Goal: Transaction & Acquisition: Purchase product/service

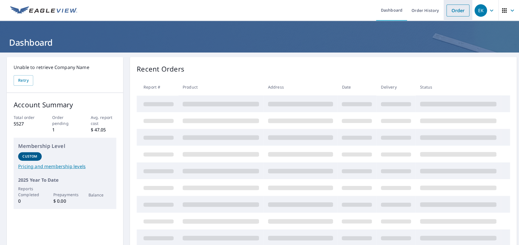
click at [447, 13] on link "Order" at bounding box center [457, 11] width 23 height 12
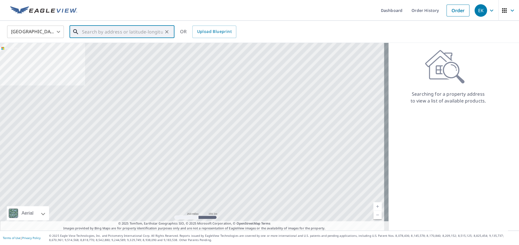
click at [122, 32] on input "text" at bounding box center [122, 32] width 81 height 16
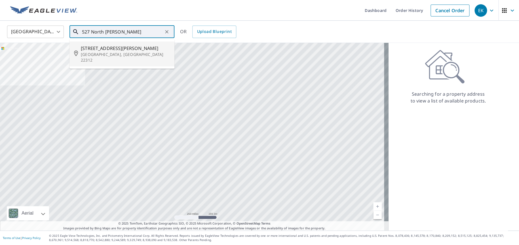
click at [98, 49] on span "[STREET_ADDRESS][PERSON_NAME]" at bounding box center [125, 48] width 89 height 7
type input "[STREET_ADDRESS][PERSON_NAME]"
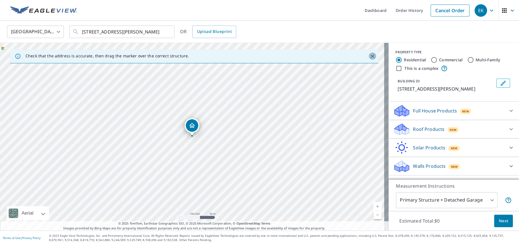
click at [371, 56] on icon "Close" at bounding box center [372, 55] width 3 height 3
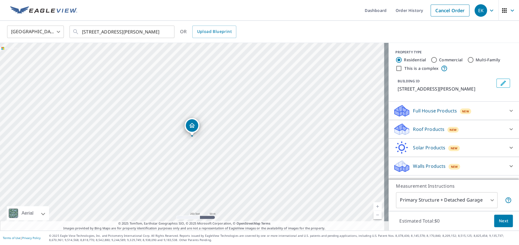
click at [374, 204] on link "Current Level 17, Zoom In" at bounding box center [377, 206] width 9 height 9
drag, startPoint x: 301, startPoint y: 169, endPoint x: 210, endPoint y: 131, distance: 98.2
click at [210, 131] on div "[STREET_ADDRESS][PERSON_NAME]" at bounding box center [194, 136] width 388 height 187
click at [375, 207] on link "Current Level 18, Zoom In" at bounding box center [377, 206] width 9 height 9
click at [374, 214] on link "Current Level 19, Zoom Out" at bounding box center [377, 214] width 9 height 9
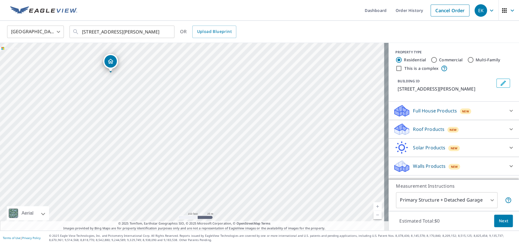
drag, startPoint x: 258, startPoint y: 162, endPoint x: 260, endPoint y: 138, distance: 23.6
click at [260, 138] on div "[STREET_ADDRESS][PERSON_NAME]" at bounding box center [194, 136] width 388 height 187
drag, startPoint x: 175, startPoint y: 123, endPoint x: 237, endPoint y: 215, distance: 110.9
click at [237, 215] on div "[STREET_ADDRESS][PERSON_NAME]" at bounding box center [194, 136] width 388 height 187
drag, startPoint x: 62, startPoint y: 81, endPoint x: 70, endPoint y: 72, distance: 12.5
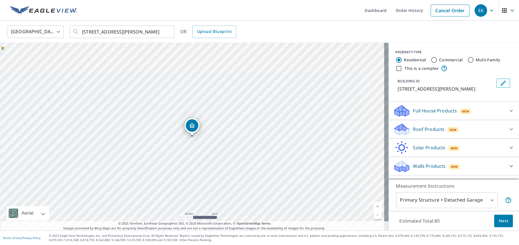
drag, startPoint x: 429, startPoint y: 59, endPoint x: 428, endPoint y: 62, distance: 3.3
click at [430, 60] on input "Commercial" at bounding box center [433, 59] width 7 height 7
radio input "true"
type input "4"
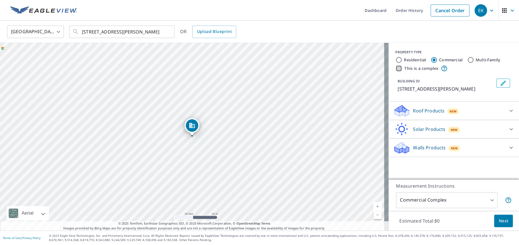
click at [395, 68] on input "This is a complex" at bounding box center [398, 68] width 7 height 7
checkbox input "true"
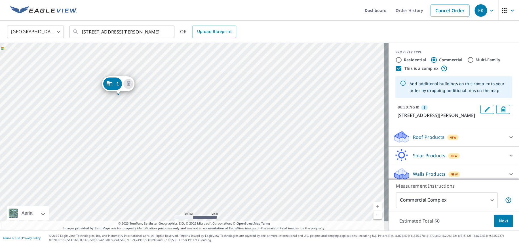
drag, startPoint x: 316, startPoint y: 160, endPoint x: 242, endPoint y: 118, distance: 84.9
click at [242, 118] on div "1 [STREET_ADDRESS][PERSON_NAME]" at bounding box center [194, 136] width 388 height 187
drag, startPoint x: 274, startPoint y: 157, endPoint x: 257, endPoint y: 109, distance: 51.7
click at [257, 109] on div "1 [STREET_ADDRESS][PERSON_NAME]" at bounding box center [194, 136] width 388 height 187
click at [341, 147] on div "1 [STREET_ADDRESS][PERSON_NAME]" at bounding box center [194, 136] width 388 height 187
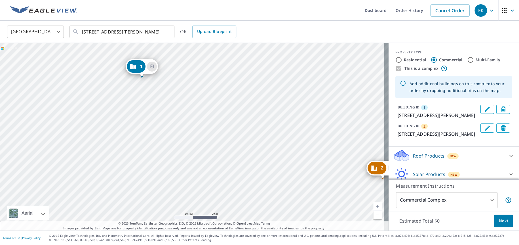
drag, startPoint x: 272, startPoint y: 137, endPoint x: 262, endPoint y: 134, distance: 10.5
click at [262, 134] on div "2 [STREET_ADDRESS][PERSON_NAME] 1 [STREET_ADDRESS][PERSON_NAME]" at bounding box center [194, 136] width 388 height 187
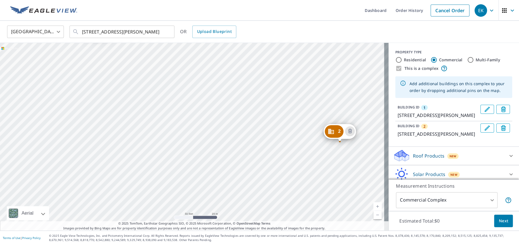
drag, startPoint x: 288, startPoint y: 158, endPoint x: 276, endPoint y: 142, distance: 19.6
click at [276, 142] on div "2 [STREET_ADDRESS][PERSON_NAME] 1 [STREET_ADDRESS][PERSON_NAME]" at bounding box center [194, 136] width 388 height 187
click at [293, 144] on div "2 [STREET_ADDRESS][PERSON_NAME] 1 [STREET_ADDRESS][PERSON_NAME]" at bounding box center [194, 136] width 388 height 187
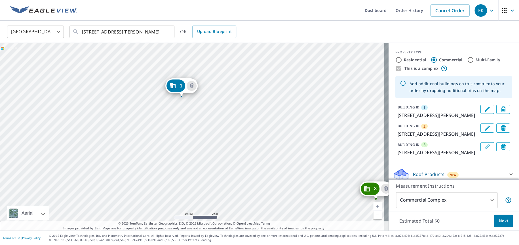
drag, startPoint x: 305, startPoint y: 181, endPoint x: 295, endPoint y: 142, distance: 41.1
click at [295, 142] on div "2 [STREET_ADDRESS][PERSON_NAME] 3 [STREET_ADDRESS][PERSON_NAME] 1 [STREET_ADDRE…" at bounding box center [194, 136] width 388 height 187
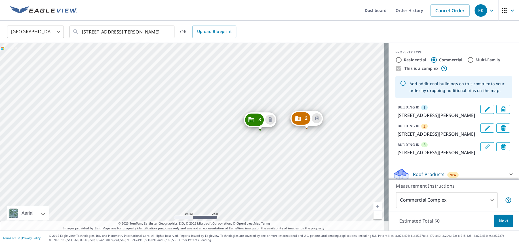
drag, startPoint x: 301, startPoint y: 155, endPoint x: 186, endPoint y: 86, distance: 134.6
click at [186, 86] on div "2 [STREET_ADDRESS][PERSON_NAME] 3 [STREET_ADDRESS][PERSON_NAME] 1 [STREET_ADDRE…" at bounding box center [194, 136] width 388 height 187
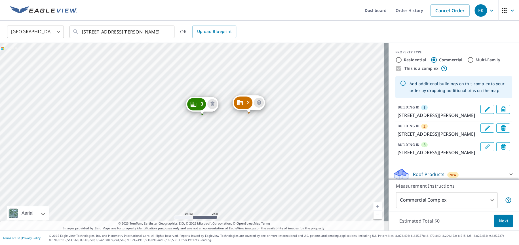
drag, startPoint x: 285, startPoint y: 158, endPoint x: 267, endPoint y: 153, distance: 18.5
click at [267, 153] on div "2 [STREET_ADDRESS][PERSON_NAME] 3 [STREET_ADDRESS][PERSON_NAME] 1 [STREET_ADDRE…" at bounding box center [194, 136] width 388 height 187
click at [305, 112] on div "2 [STREET_ADDRESS][PERSON_NAME] 3 [STREET_ADDRESS][PERSON_NAME] 1 [STREET_ADDRE…" at bounding box center [194, 136] width 388 height 187
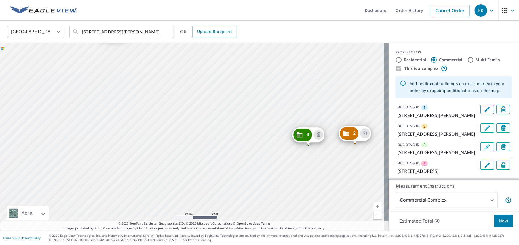
drag, startPoint x: 293, startPoint y: 185, endPoint x: 215, endPoint y: 92, distance: 121.8
click at [215, 92] on div "2 [STREET_ADDRESS][PERSON_NAME] 3 [STREET_ADDRESS][PERSON_NAME] 4 [STREET_ADDRE…" at bounding box center [194, 136] width 388 height 187
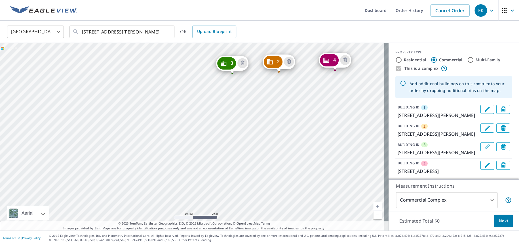
drag, startPoint x: 270, startPoint y: 166, endPoint x: 258, endPoint y: 129, distance: 38.6
click at [258, 129] on div "2 [STREET_ADDRESS][PERSON_NAME] 3 [STREET_ADDRESS][PERSON_NAME] 4 [STREET_ADDRE…" at bounding box center [194, 136] width 388 height 187
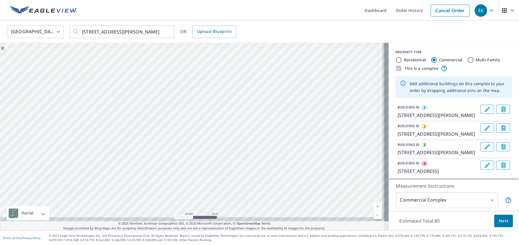
drag, startPoint x: 282, startPoint y: 177, endPoint x: 276, endPoint y: 91, distance: 86.2
click at [276, 91] on div "2 [STREET_ADDRESS][PERSON_NAME] 3 [STREET_ADDRESS][PERSON_NAME] 4 [STREET_ADDRE…" at bounding box center [194, 136] width 388 height 187
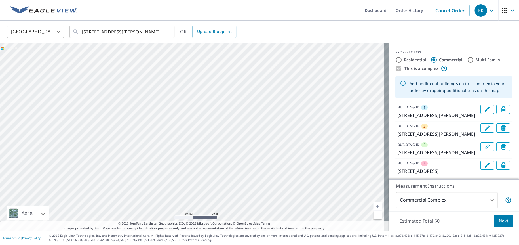
drag, startPoint x: 355, startPoint y: 158, endPoint x: 268, endPoint y: 145, distance: 88.1
click at [268, 145] on div "2 [STREET_ADDRESS][PERSON_NAME] 3 [STREET_ADDRESS][PERSON_NAME] 4 [STREET_ADDRE…" at bounding box center [194, 136] width 388 height 187
click at [320, 141] on div "2 [STREET_ADDRESS][PERSON_NAME] 3 [STREET_ADDRESS][PERSON_NAME] 4 [STREET_ADDRE…" at bounding box center [194, 136] width 388 height 187
click at [503, 221] on span "Next" at bounding box center [503, 220] width 10 height 7
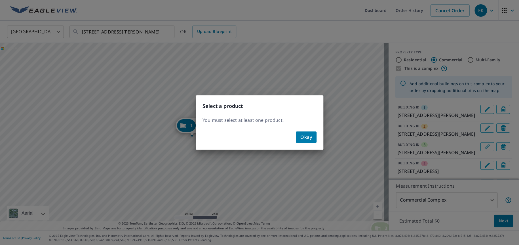
click at [307, 133] on span "Okay" at bounding box center [306, 137] width 12 height 8
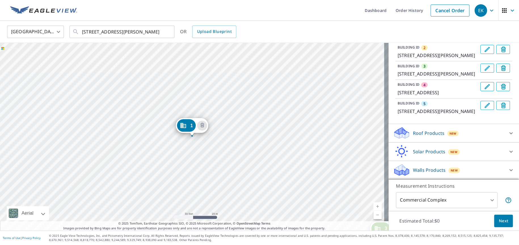
click at [401, 131] on icon at bounding box center [401, 130] width 14 height 7
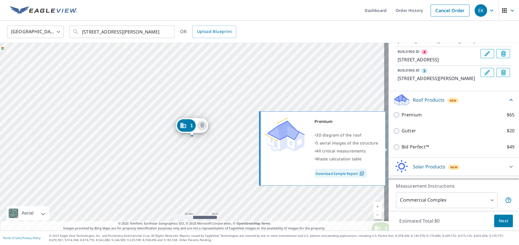
click at [393, 118] on input "Premium $65" at bounding box center [397, 114] width 9 height 7
checkbox input "true"
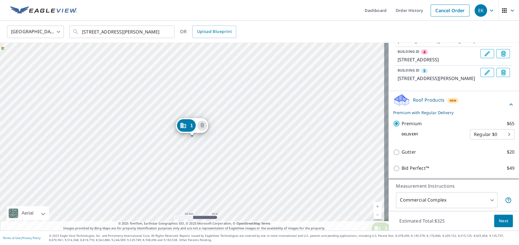
click at [498, 219] on span "Next" at bounding box center [503, 220] width 10 height 7
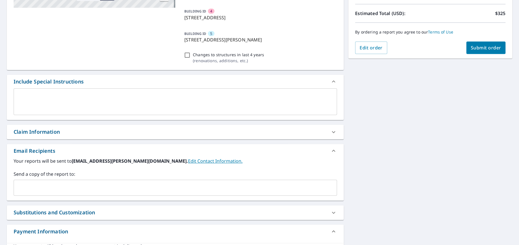
scroll to position [142, 0]
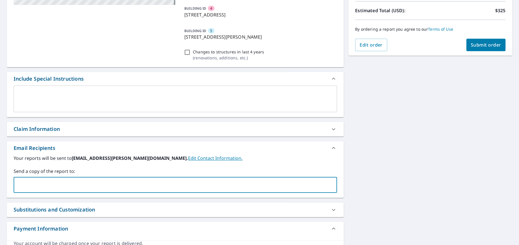
click at [31, 183] on input "text" at bounding box center [171, 184] width 310 height 11
type input "[EMAIL_ADDRESS][DOMAIN_NAME]"
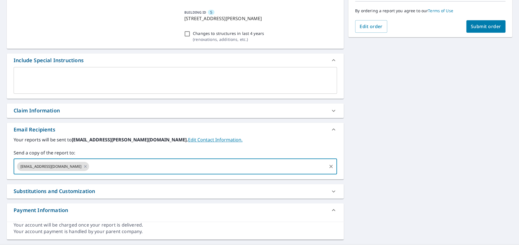
scroll to position [170, 0]
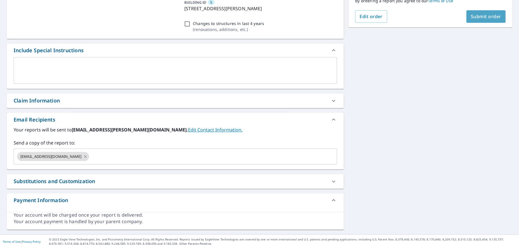
click at [467, 21] on button "Submit order" at bounding box center [485, 16] width 39 height 12
checkbox input "true"
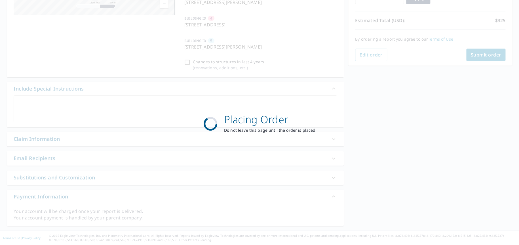
scroll to position [132, 0]
